Goal: Task Accomplishment & Management: Use online tool/utility

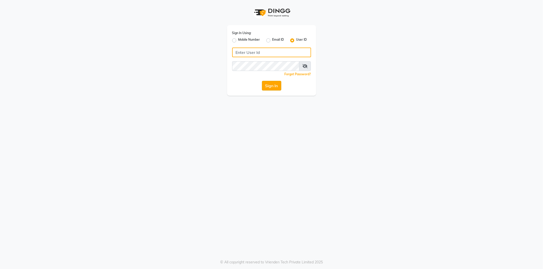
type input "kaycee@123"
click at [271, 87] on button "Sign In" at bounding box center [271, 86] width 19 height 10
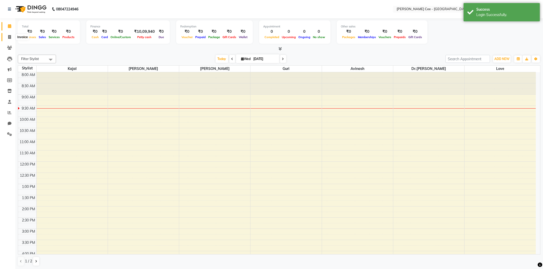
click at [9, 37] on icon at bounding box center [9, 37] width 3 height 4
select select "8239"
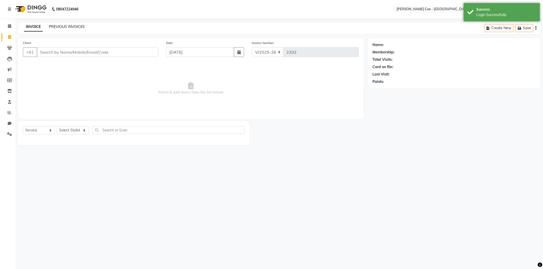
select select "product"
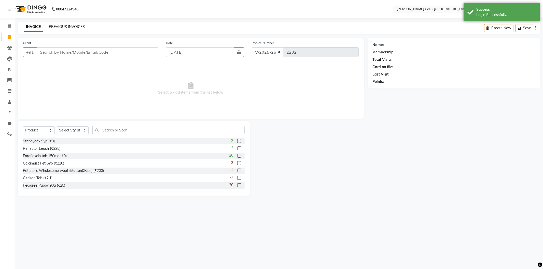
click at [57, 26] on link "PREVIOUS INVOICES" at bounding box center [67, 26] width 36 height 5
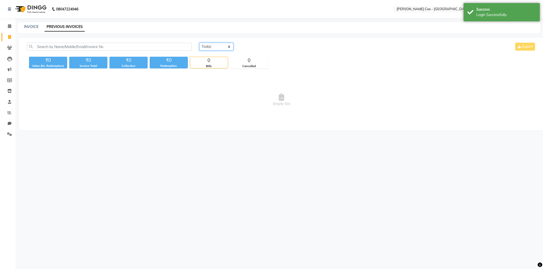
click at [221, 45] on select "[DATE] [DATE] Custom Range" at bounding box center [216, 47] width 34 height 8
click at [199, 43] on select "[DATE] [DATE] Custom Range" at bounding box center [216, 47] width 34 height 8
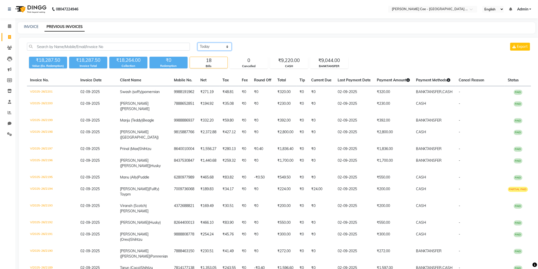
click at [211, 46] on select "[DATE] [DATE] Custom Range" at bounding box center [215, 47] width 34 height 8
select select "range"
click at [198, 43] on select "[DATE] [DATE] Custom Range" at bounding box center [215, 47] width 34 height 8
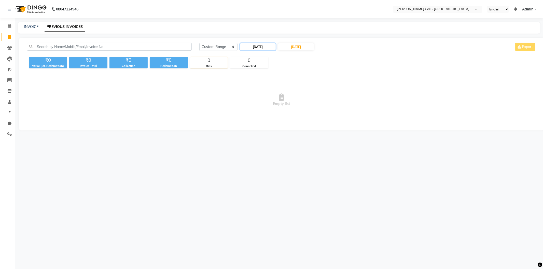
click at [252, 47] on input "[DATE]" at bounding box center [258, 46] width 36 height 7
select select "9"
select select "2025"
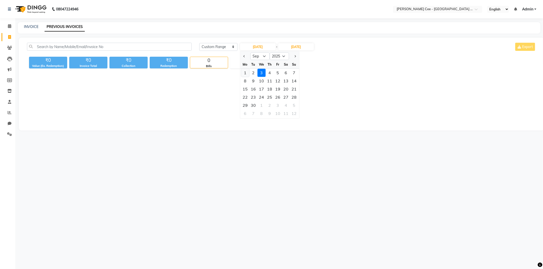
click at [247, 72] on div "1" at bounding box center [245, 73] width 8 height 8
type input "01-09-2025"
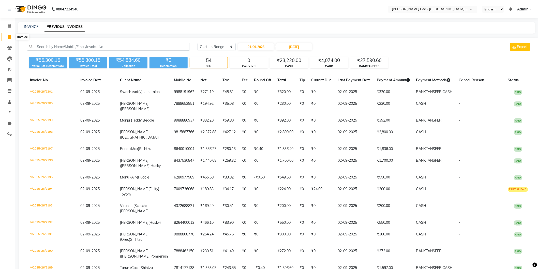
click at [8, 39] on span at bounding box center [9, 37] width 9 height 6
select select "service"
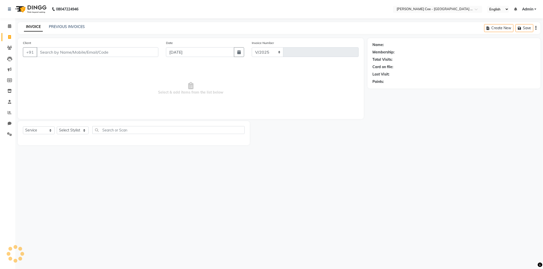
select select "8239"
type input "2202"
select select "product"
